Goal: Task Accomplishment & Management: Use online tool/utility

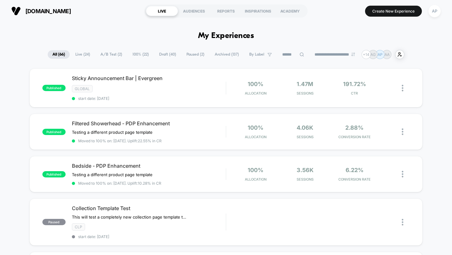
click at [78, 53] on span "Live ( 24 )" at bounding box center [83, 54] width 24 height 8
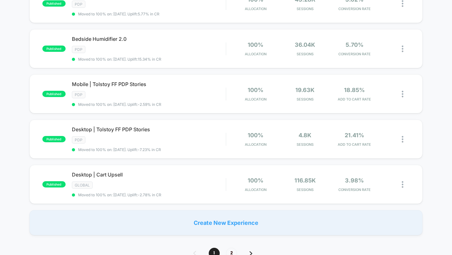
scroll to position [390, 0]
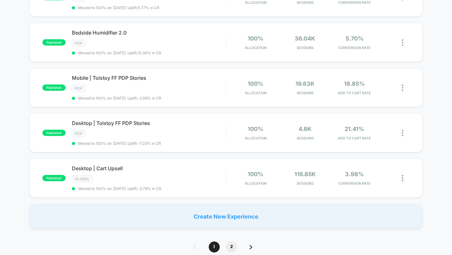
click at [230, 203] on span "2" at bounding box center [231, 246] width 11 height 11
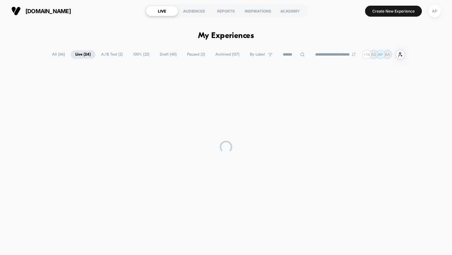
scroll to position [0, 0]
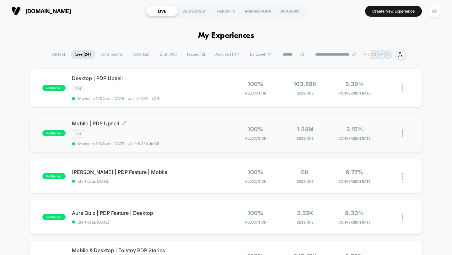
click at [193, 124] on span "Mobile | PDP Upsell Click to edit experience details" at bounding box center [149, 123] width 154 height 6
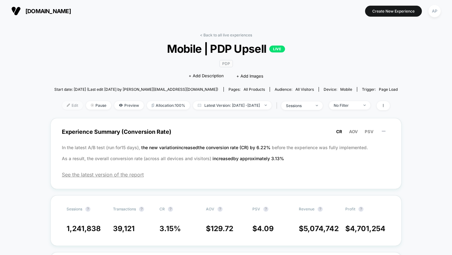
click at [67, 104] on img at bounding box center [68, 105] width 3 height 3
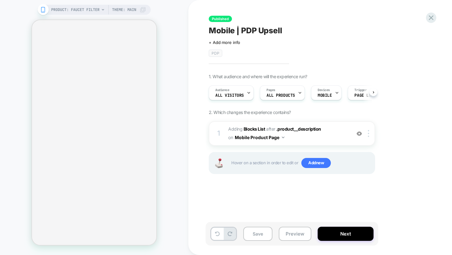
scroll to position [0, 0]
click at [321, 139] on span "#_loomi_addon_1741095100047 Adding Blocks List AFTER .product__description .pro…" at bounding box center [288, 133] width 120 height 17
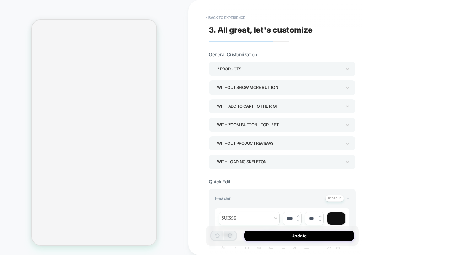
type textarea "*"
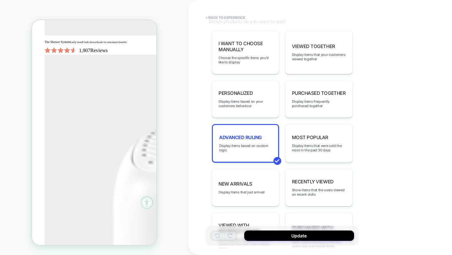
scroll to position [351, 0]
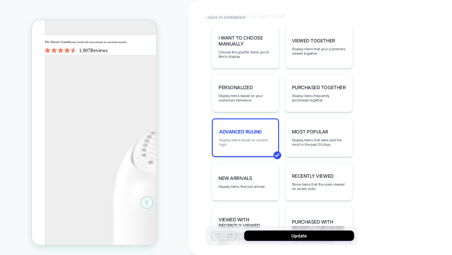
click at [249, 138] on span "Display items based on custom logic" at bounding box center [245, 142] width 53 height 9
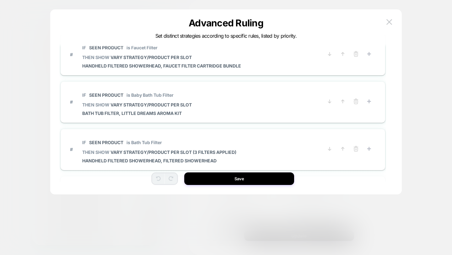
scroll to position [350, 0]
click at [236, 110] on span "# IF Seen Product is Baby Bath Tub Filter THEN SHOW VARY STRATEGY/PRODUCT PER S…" at bounding box center [196, 101] width 253 height 28
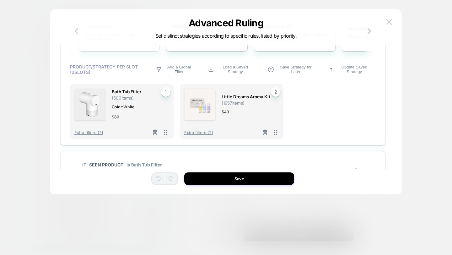
scroll to position [502, 0]
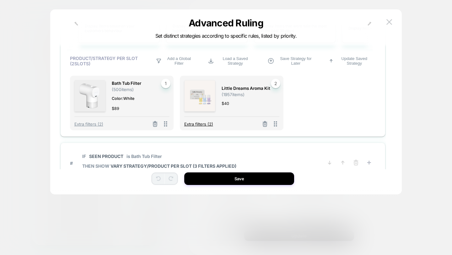
click at [203, 124] on span "Extra filters (2)" at bounding box center [198, 123] width 29 height 5
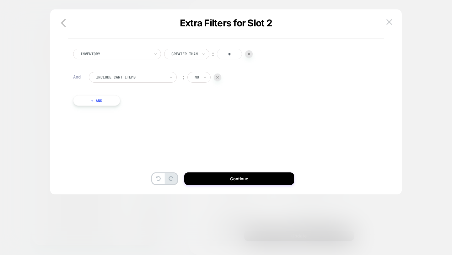
scroll to position [0, 0]
click at [62, 26] on icon "button" at bounding box center [63, 23] width 13 height 13
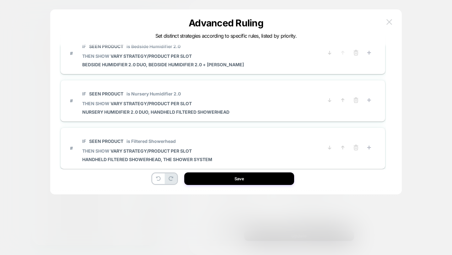
click at [361, 21] on button at bounding box center [388, 21] width 9 height 9
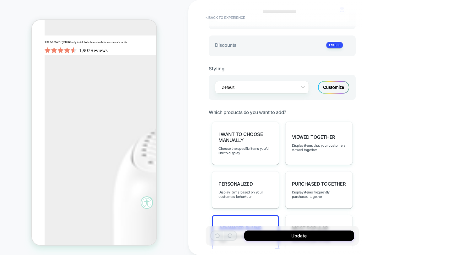
scroll to position [287, 0]
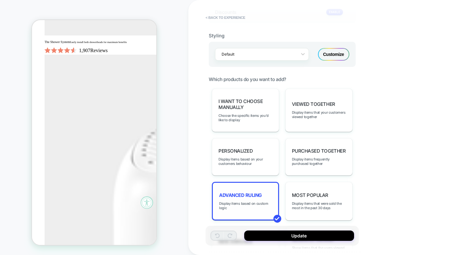
click at [236, 192] on span "Advanced Ruling" at bounding box center [240, 195] width 43 height 6
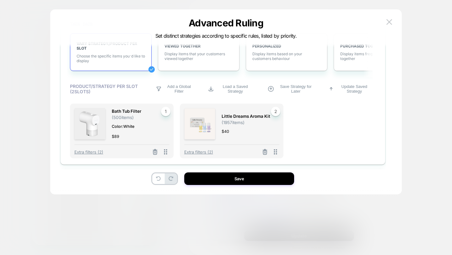
scroll to position [477, 0]
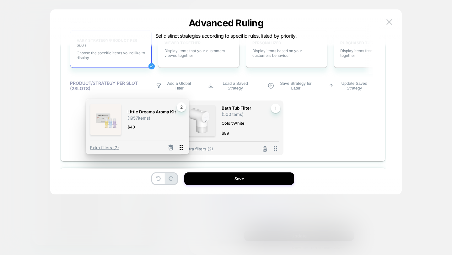
drag, startPoint x: 276, startPoint y: 148, endPoint x: 182, endPoint y: 147, distance: 94.1
click at [182, 147] on icon at bounding box center [181, 147] width 8 height 8
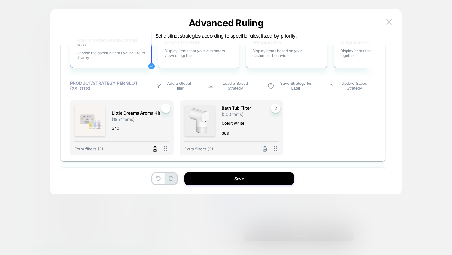
click at [156, 149] on icon at bounding box center [155, 149] width 6 height 6
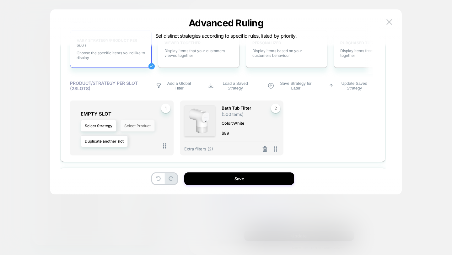
click at [140, 128] on button "Select Product" at bounding box center [137, 126] width 35 height 12
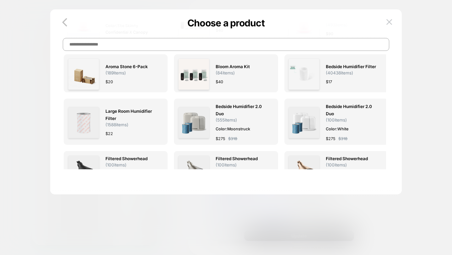
scroll to position [0, 0]
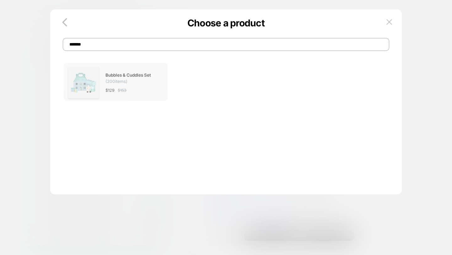
type input "*******"
click at [132, 87] on div "$ 129 $ 153" at bounding box center [131, 90] width 52 height 7
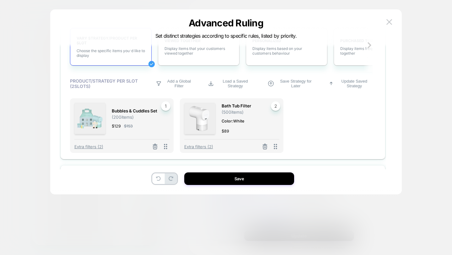
scroll to position [486, 0]
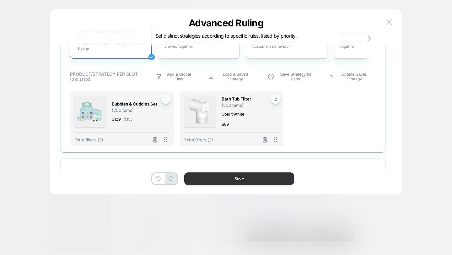
click at [229, 179] on button "Save" at bounding box center [239, 178] width 110 height 13
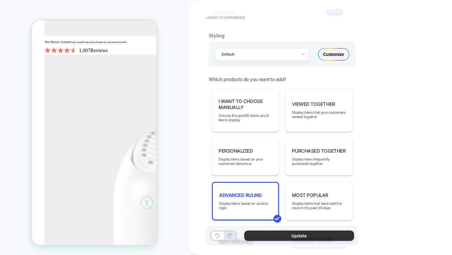
click at [269, 203] on button "Update" at bounding box center [299, 235] width 110 height 10
type textarea "*"
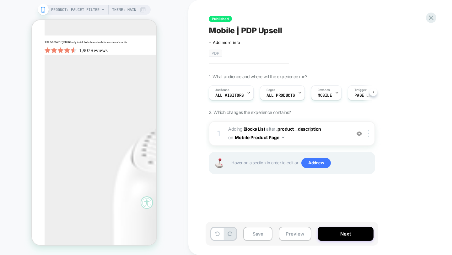
scroll to position [0, 0]
click at [265, 203] on button "Save" at bounding box center [257, 233] width 29 height 14
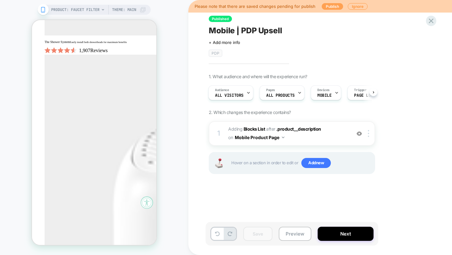
click at [327, 6] on button "Publish" at bounding box center [332, 6] width 21 height 7
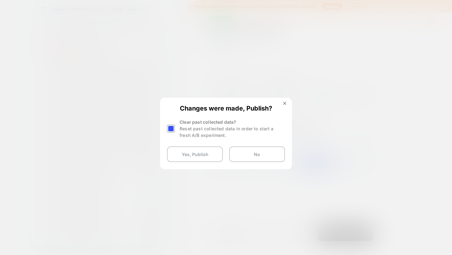
click at [173, 127] on div at bounding box center [171, 129] width 8 height 8
click at [189, 151] on button "Yes, Publish" at bounding box center [195, 154] width 56 height 16
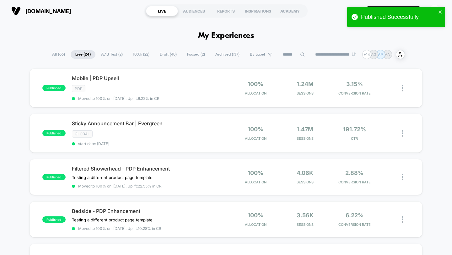
click at [294, 55] on input at bounding box center [293, 55] width 31 height 8
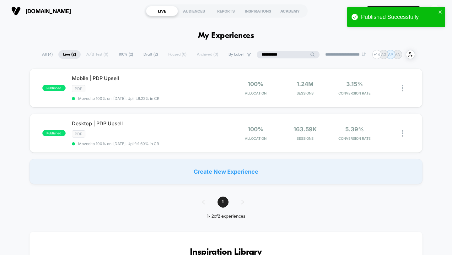
type input "**********"
click at [174, 130] on div "PDP" at bounding box center [149, 133] width 154 height 7
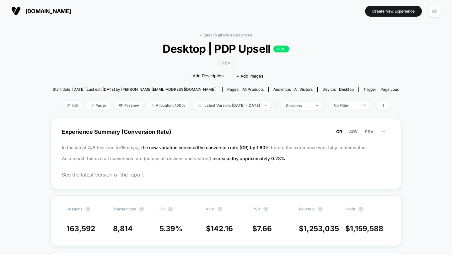
click at [67, 104] on img at bounding box center [68, 105] width 3 height 3
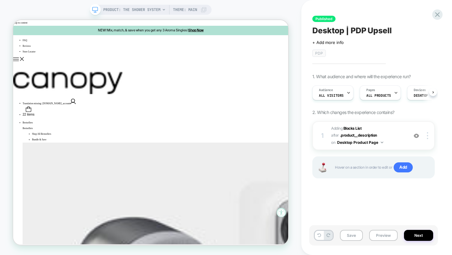
scroll to position [0, 0]
click at [361, 139] on span "#_loomi_addon_1741125809968 Adding Blocks List AFTER .product__description .pro…" at bounding box center [368, 135] width 74 height 21
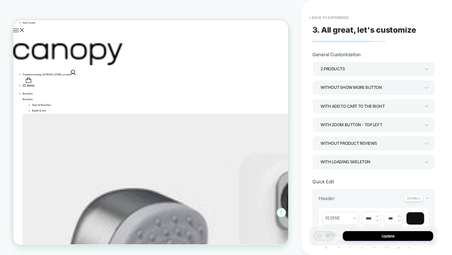
scroll to position [0, 0]
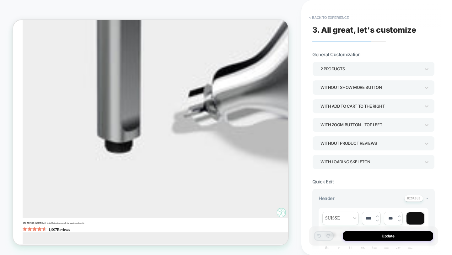
type textarea "*"
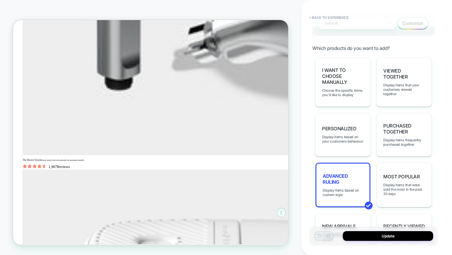
scroll to position [340, 0]
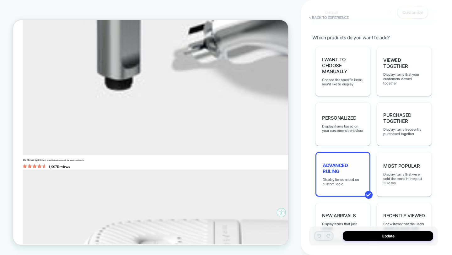
click at [359, 162] on span "Advanced Ruling" at bounding box center [342, 168] width 40 height 12
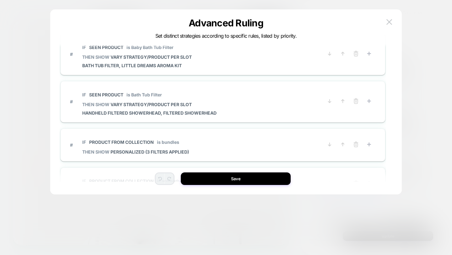
scroll to position [396, 0]
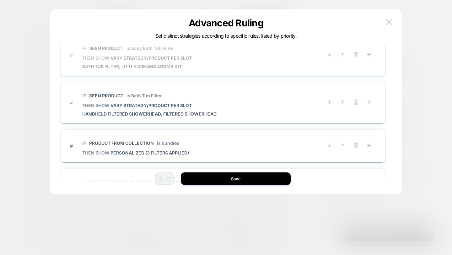
click at [209, 68] on span "# IF Seen Product is Baby Bath Tub Filter THEN SHOW VARY STRATEGY/PRODUCT PER S…" at bounding box center [196, 55] width 253 height 28
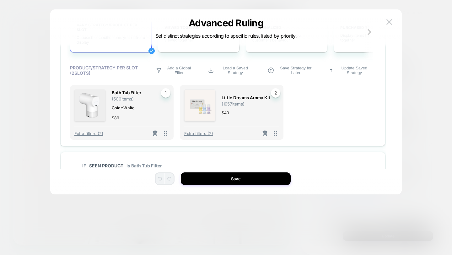
scroll to position [509, 0]
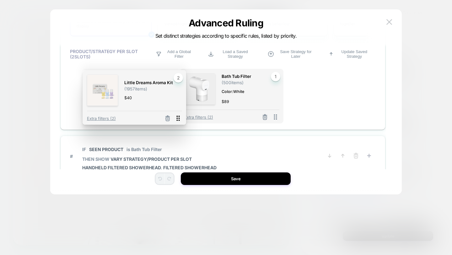
drag, startPoint x: 277, startPoint y: 118, endPoint x: 179, endPoint y: 119, distance: 97.6
click at [179, 119] on icon at bounding box center [178, 118] width 8 height 8
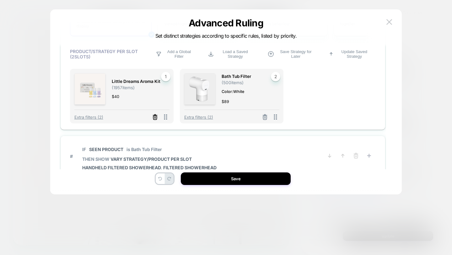
click at [157, 118] on icon at bounding box center [155, 117] width 4 height 3
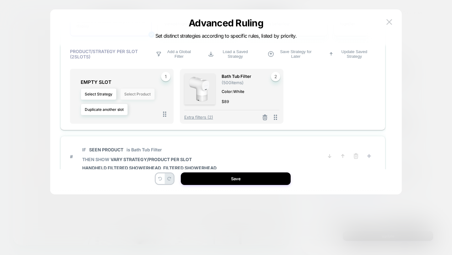
click at [133, 94] on button "Select Product" at bounding box center [137, 94] width 35 height 12
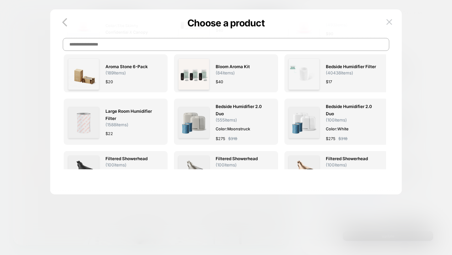
scroll to position [0, 0]
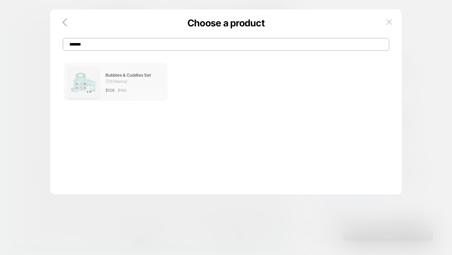
type input "*******"
click at [114, 75] on span "Bubbles & Cuddles Set" at bounding box center [127, 75] width 45 height 7
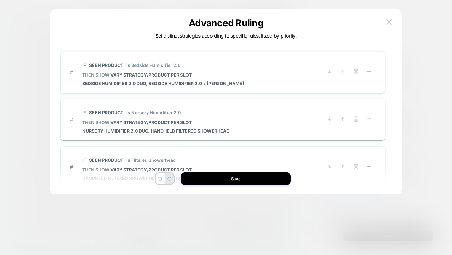
scroll to position [19, 0]
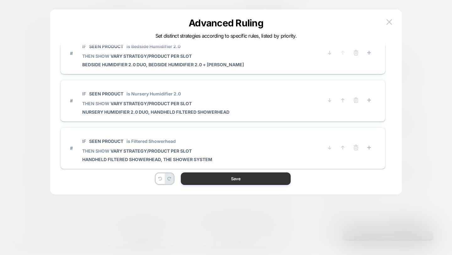
click at [215, 179] on button "Save" at bounding box center [236, 178] width 110 height 13
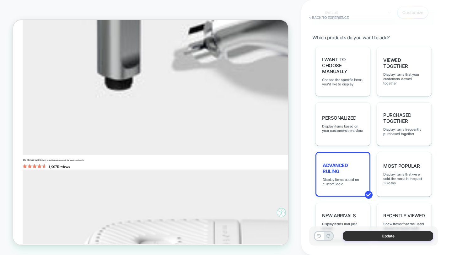
click at [361, 203] on button "Update" at bounding box center [388, 236] width 90 height 10
type textarea "*"
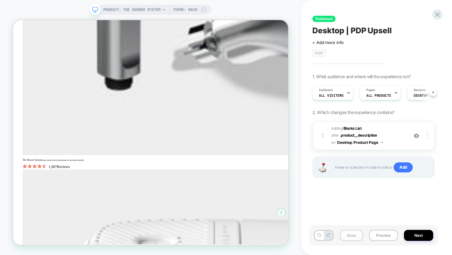
scroll to position [0, 0]
click at [355, 203] on button "Save" at bounding box center [351, 235] width 23 height 11
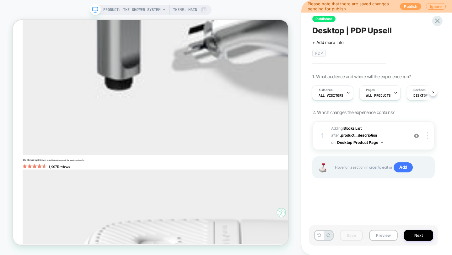
click at [361, 7] on button "Publish" at bounding box center [410, 6] width 21 height 7
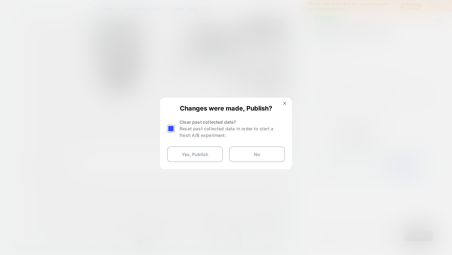
click at [172, 129] on div at bounding box center [171, 129] width 8 height 8
click at [193, 163] on div "Changes were made, Publish? Clear past collected data? Reset past collected dat…" at bounding box center [226, 133] width 131 height 70
click at [188, 150] on button "Yes, Publish" at bounding box center [195, 154] width 56 height 16
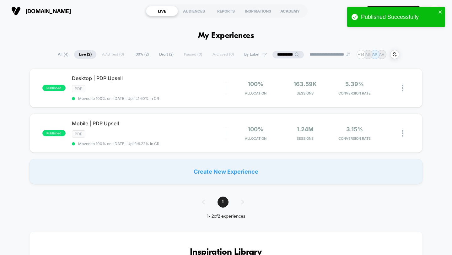
click at [57, 56] on span "All ( 4 )" at bounding box center [63, 54] width 20 height 8
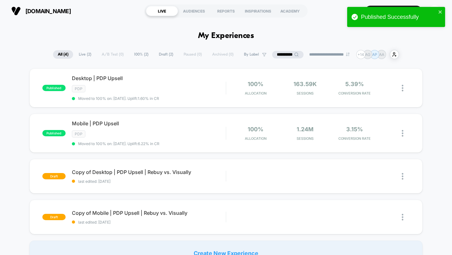
click at [133, 54] on span "100% ( 2 )" at bounding box center [141, 54] width 24 height 8
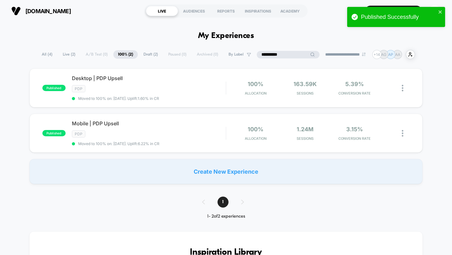
click at [282, 55] on input "**********" at bounding box center [288, 55] width 63 height 8
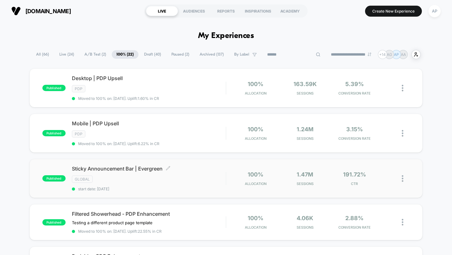
click at [195, 176] on div "GLOBAL" at bounding box center [149, 178] width 154 height 7
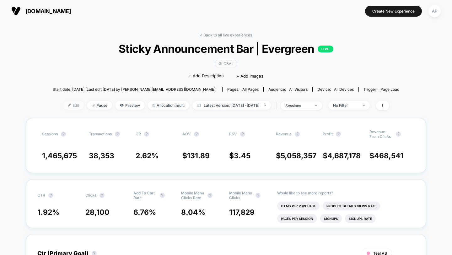
click at [71, 105] on div at bounding box center [72, 105] width 2 height 0
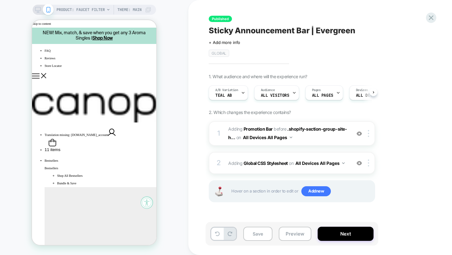
scroll to position [0, 0]
click at [312, 137] on span "#_loomi_addon_1730835540714_dup1732142624_dup1732717452_dup1733494637_dup173510…" at bounding box center [288, 133] width 120 height 17
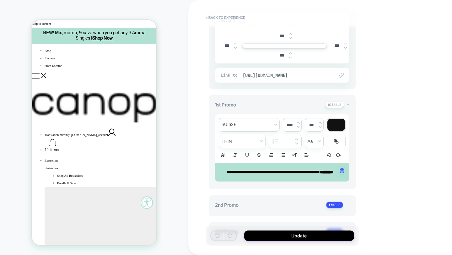
scroll to position [154, 0]
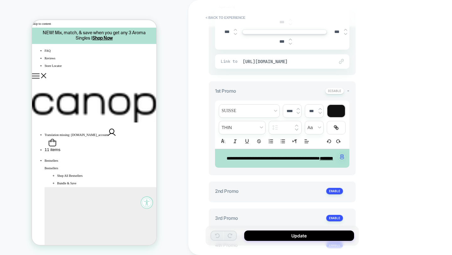
click at [242, 157] on span "**********" at bounding box center [272, 158] width 93 height 4
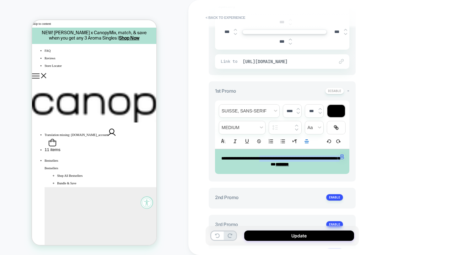
drag, startPoint x: 290, startPoint y: 164, endPoint x: 279, endPoint y: 158, distance: 13.1
click at [279, 158] on span "**********" at bounding box center [280, 161] width 118 height 11
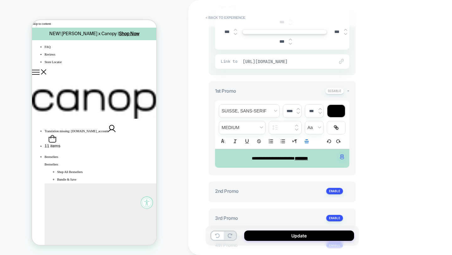
click at [294, 61] on span "https://getcanopy.co/collections/aromatherapy" at bounding box center [284, 62] width 85 height 6
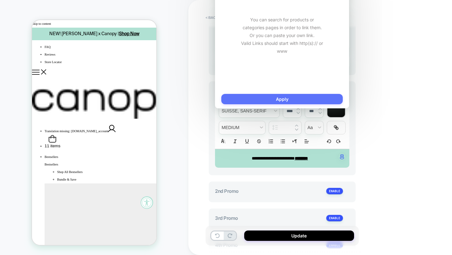
click at [307, 95] on button "Apply" at bounding box center [281, 99] width 121 height 10
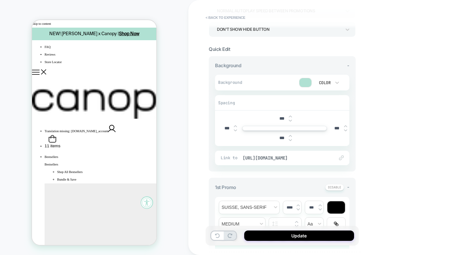
scroll to position [47, 0]
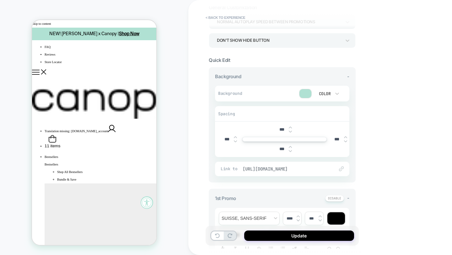
click at [306, 168] on span "https://getcanopy.co/collections/aromatherapy" at bounding box center [284, 169] width 85 height 6
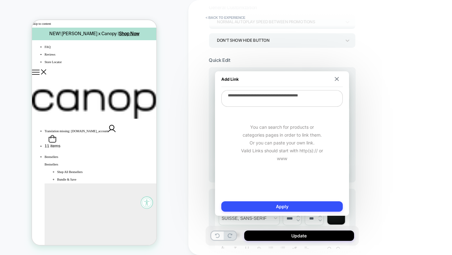
drag, startPoint x: 329, startPoint y: 96, endPoint x: 303, endPoint y: 96, distance: 26.4
click at [303, 96] on textarea "**********" at bounding box center [281, 98] width 121 height 17
type textarea "*"
type textarea "**********"
type textarea "*"
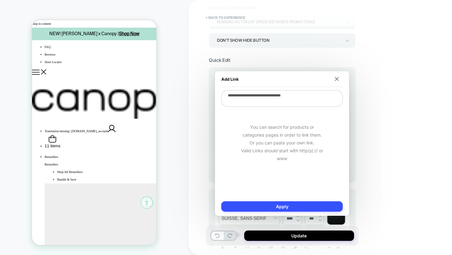
type textarea "**********"
type textarea "*"
type textarea "**********"
type textarea "*"
type textarea "**********"
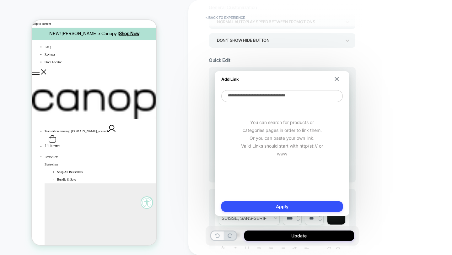
type textarea "*"
type textarea "**********"
type textarea "*"
type textarea "**********"
type textarea "*"
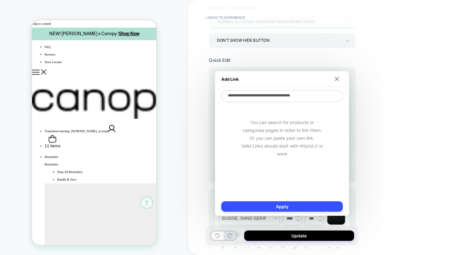
type textarea "**********"
type textarea "*"
type textarea "**********"
type textarea "*"
type textarea "**********"
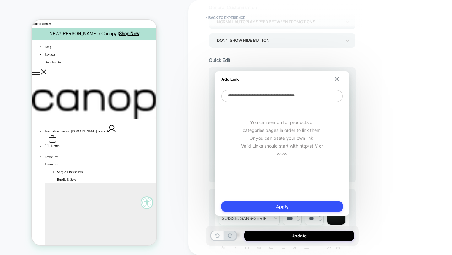
type textarea "*"
type textarea "**********"
type textarea "*"
type textarea "**********"
type textarea "*"
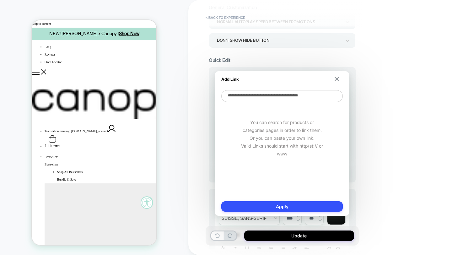
type textarea "**********"
type textarea "*"
type textarea "**********"
type textarea "*"
type textarea "**********"
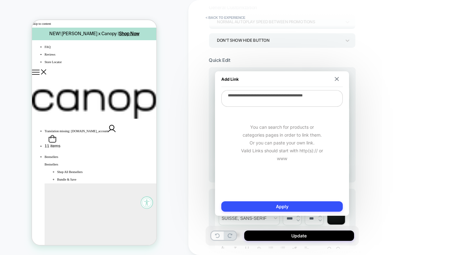
type textarea "*"
type textarea "**********"
type textarea "*"
type textarea "**********"
type textarea "*"
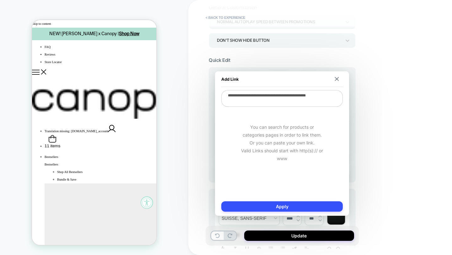
type textarea "**********"
type textarea "*"
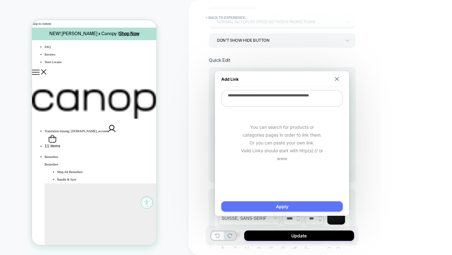
type textarea "**********"
click at [283, 203] on button "Apply" at bounding box center [281, 206] width 121 height 10
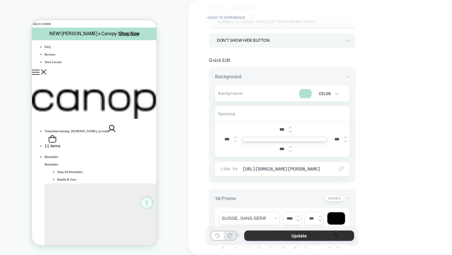
click at [283, 203] on button "Update" at bounding box center [299, 235] width 110 height 10
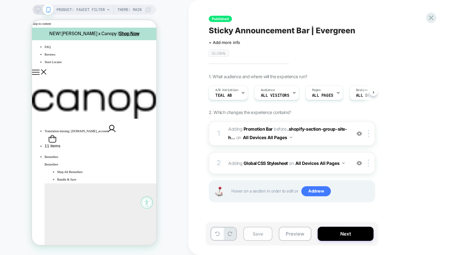
scroll to position [0, 0]
click at [266, 203] on button "Save" at bounding box center [257, 233] width 29 height 14
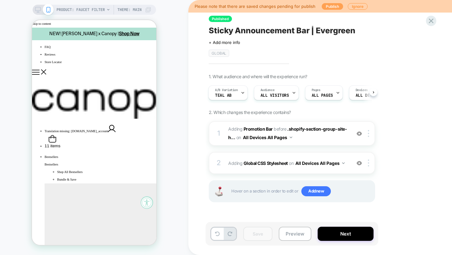
click at [328, 7] on button "Publish" at bounding box center [332, 6] width 21 height 7
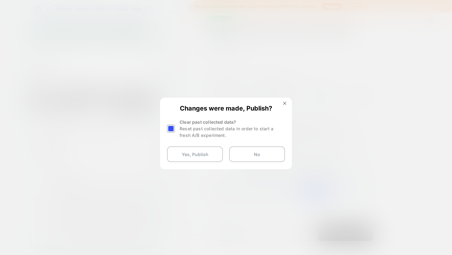
click at [171, 127] on div at bounding box center [171, 129] width 8 height 8
click at [188, 151] on button "Yes, Publish" at bounding box center [195, 154] width 56 height 16
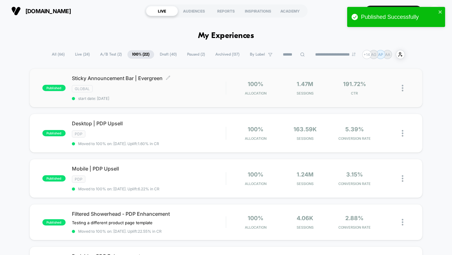
click at [163, 93] on div "Sticky Announcement Bar | Evergreen Click to edit experience details Click to e…" at bounding box center [149, 88] width 154 height 26
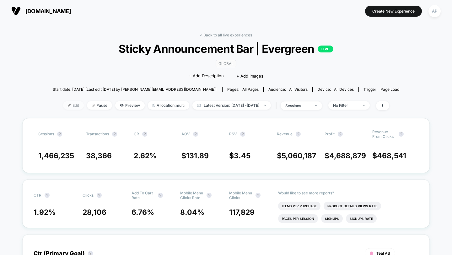
click at [63, 107] on span "Edit" at bounding box center [73, 105] width 21 height 8
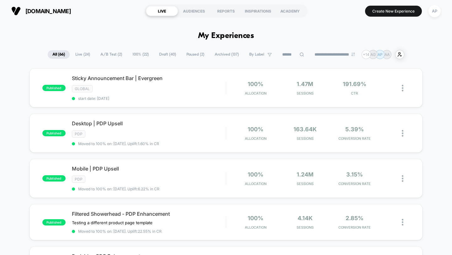
click at [111, 56] on span "A/B Test ( 2 )" at bounding box center [111, 54] width 31 height 8
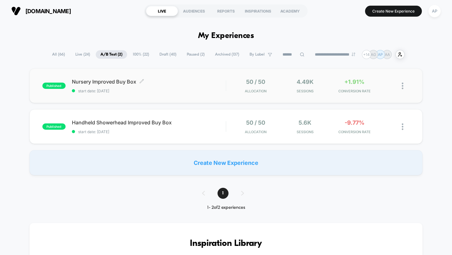
click at [208, 93] on span "start date: [DATE]" at bounding box center [149, 90] width 154 height 5
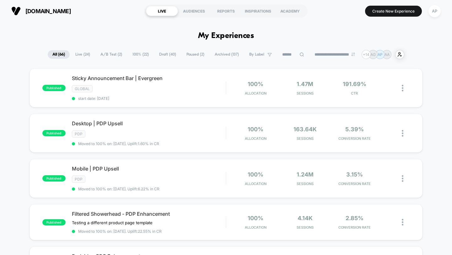
click at [297, 57] on input at bounding box center [292, 55] width 31 height 8
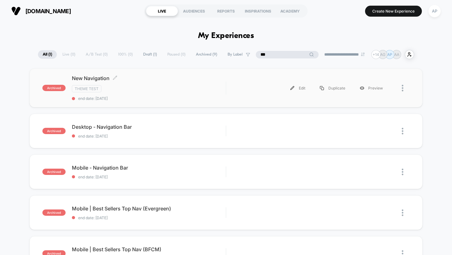
type input "***"
click at [188, 94] on div "New Navigation Click to edit experience details Click to edit experience detail…" at bounding box center [149, 88] width 154 height 26
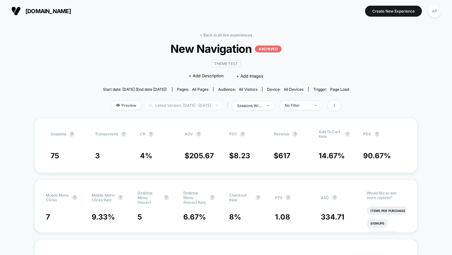
click at [192, 107] on span "Latest Version: [DATE] - [DATE]" at bounding box center [183, 105] width 78 height 8
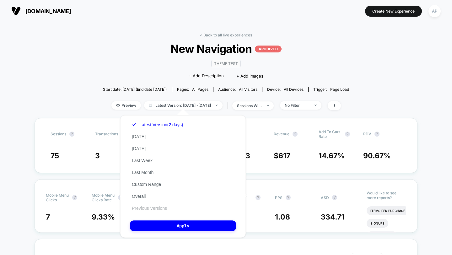
click at [155, 208] on button "Previous Versions" at bounding box center [149, 208] width 39 height 6
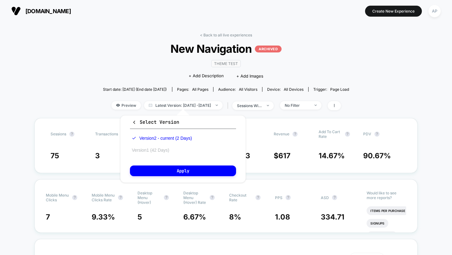
click at [165, 150] on button "Version 1 (42 Days)" at bounding box center [150, 150] width 41 height 6
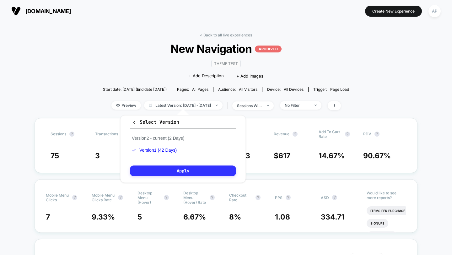
click at [166, 169] on button "Apply" at bounding box center [183, 170] width 106 height 11
